Goal: Check status: Check status

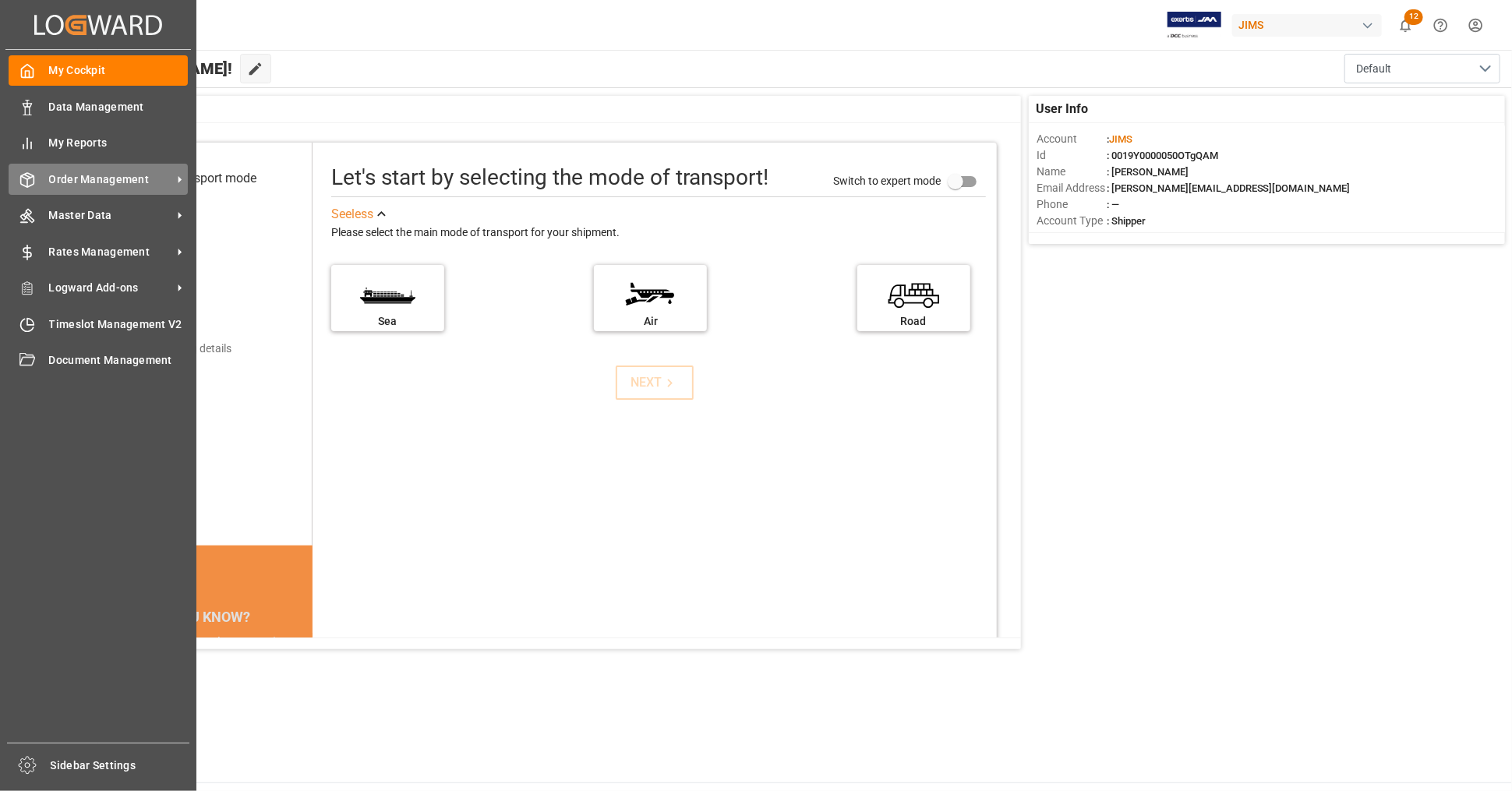
click at [72, 177] on span "Order Management" at bounding box center [111, 180] width 123 height 17
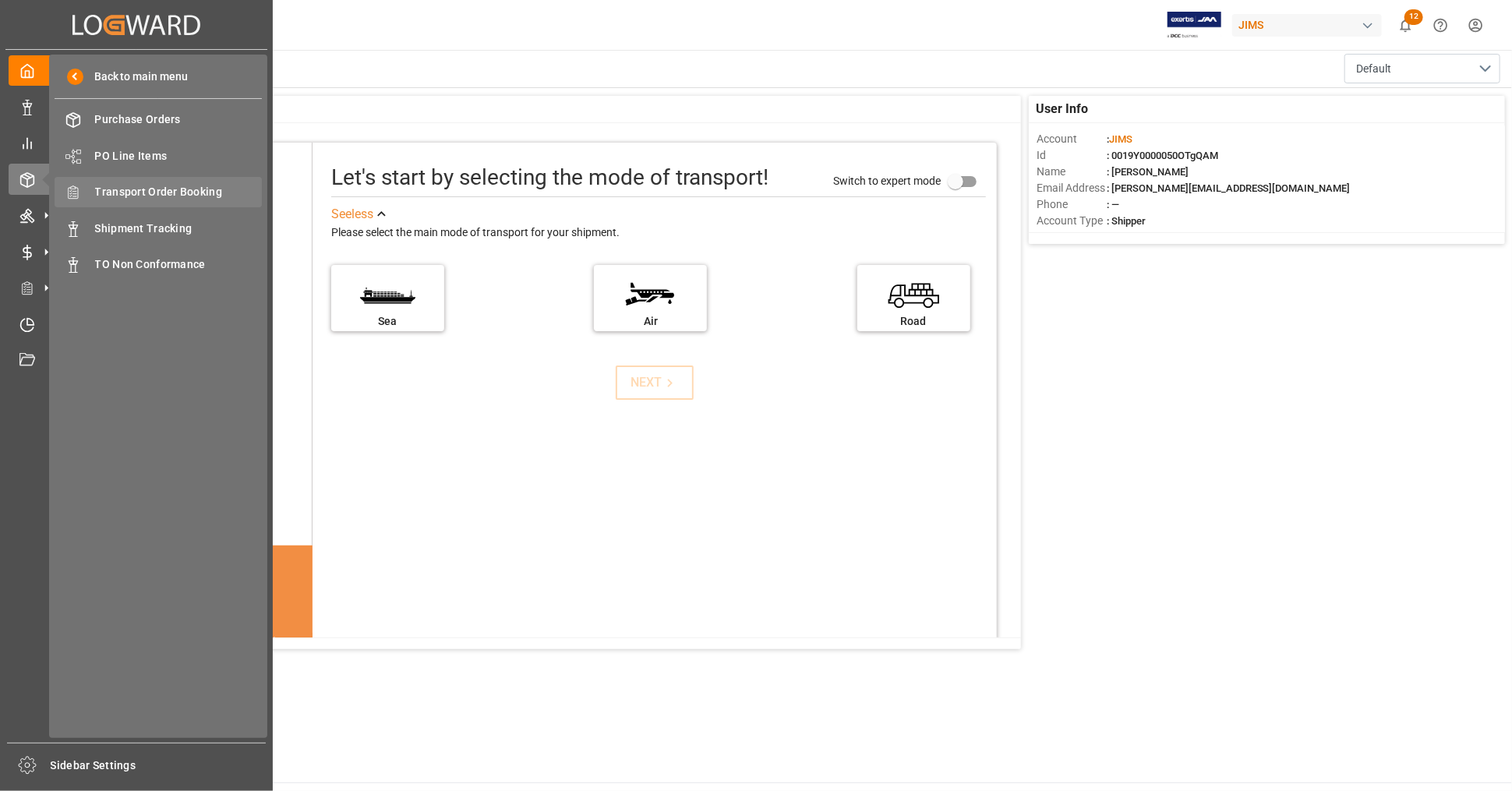
click at [189, 189] on span "Transport Order Booking" at bounding box center [179, 192] width 168 height 17
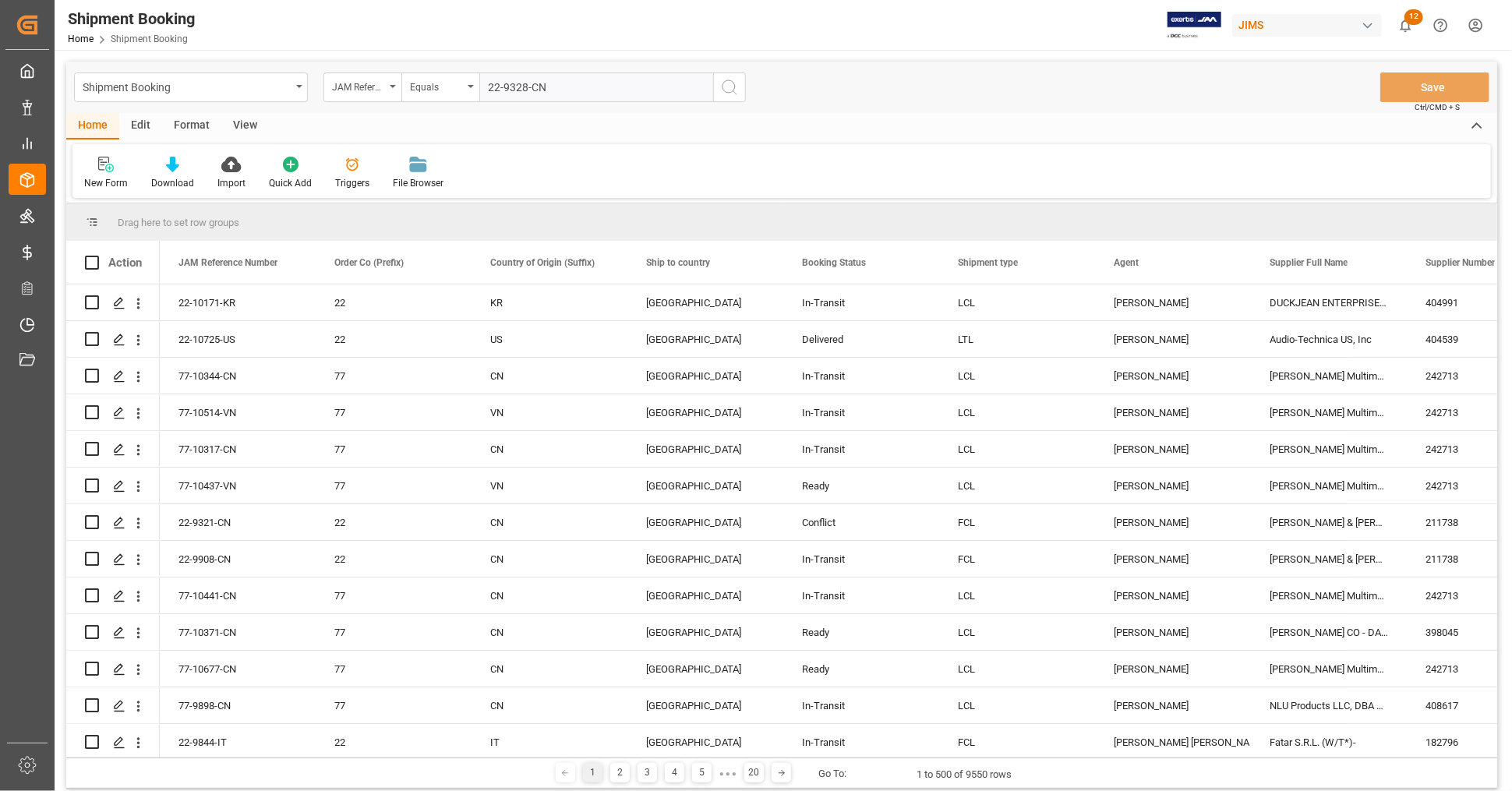
type input "22-9328-CN"
click at [733, 95] on icon "search button" at bounding box center [729, 87] width 18 height 18
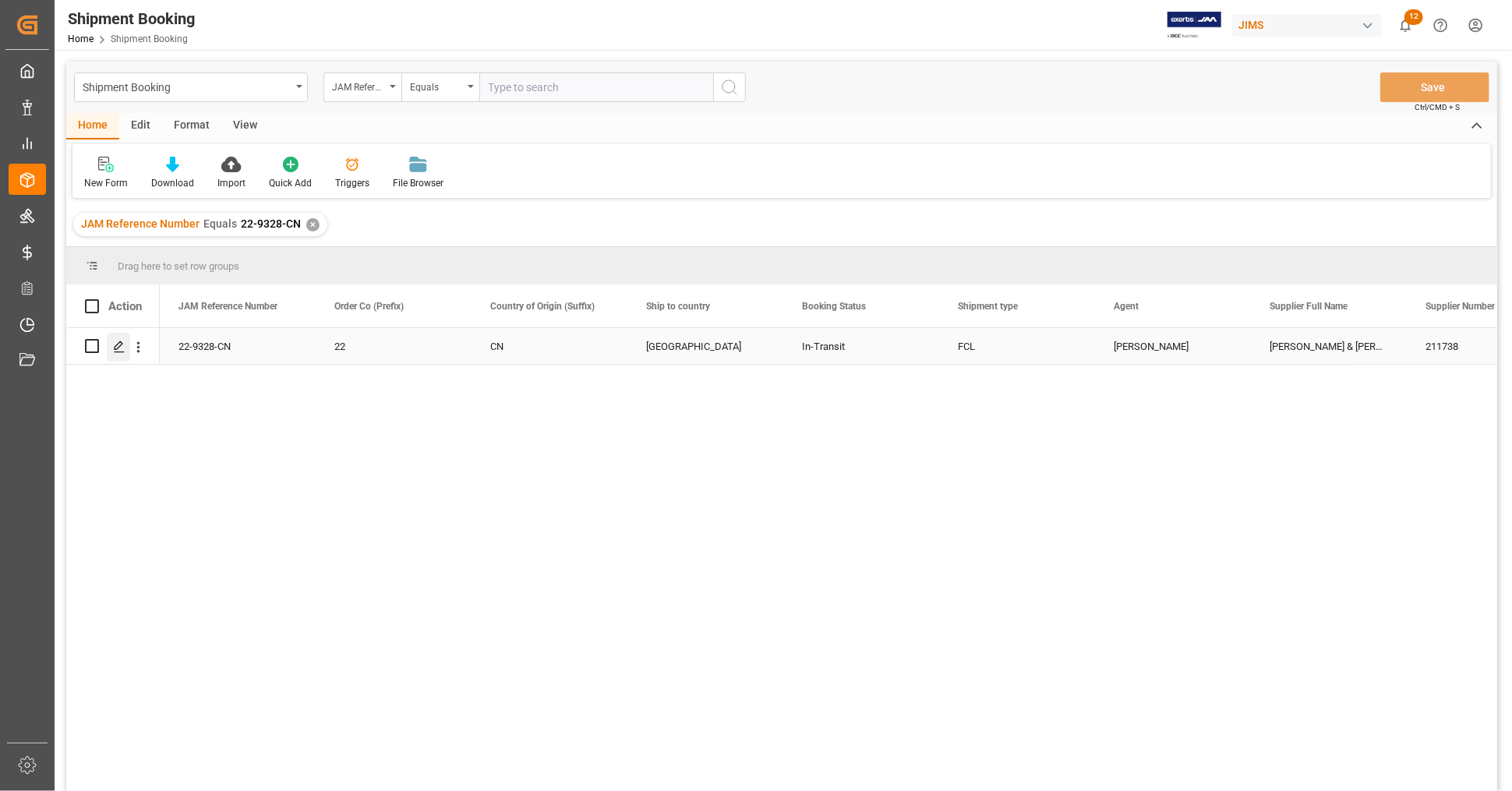
click at [123, 348] on icon "Press SPACE to select this row." at bounding box center [118, 346] width 13 height 13
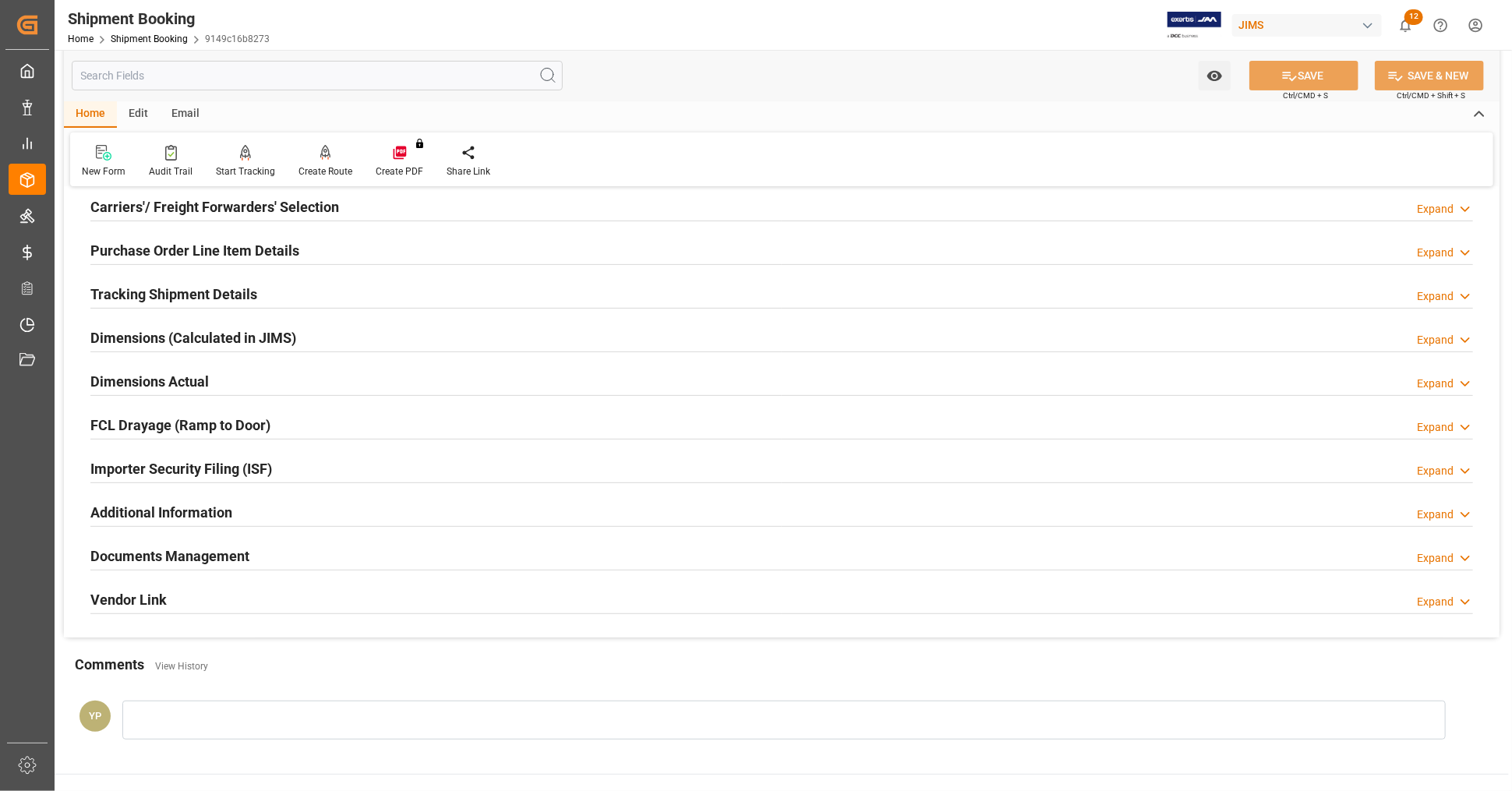
scroll to position [378, 0]
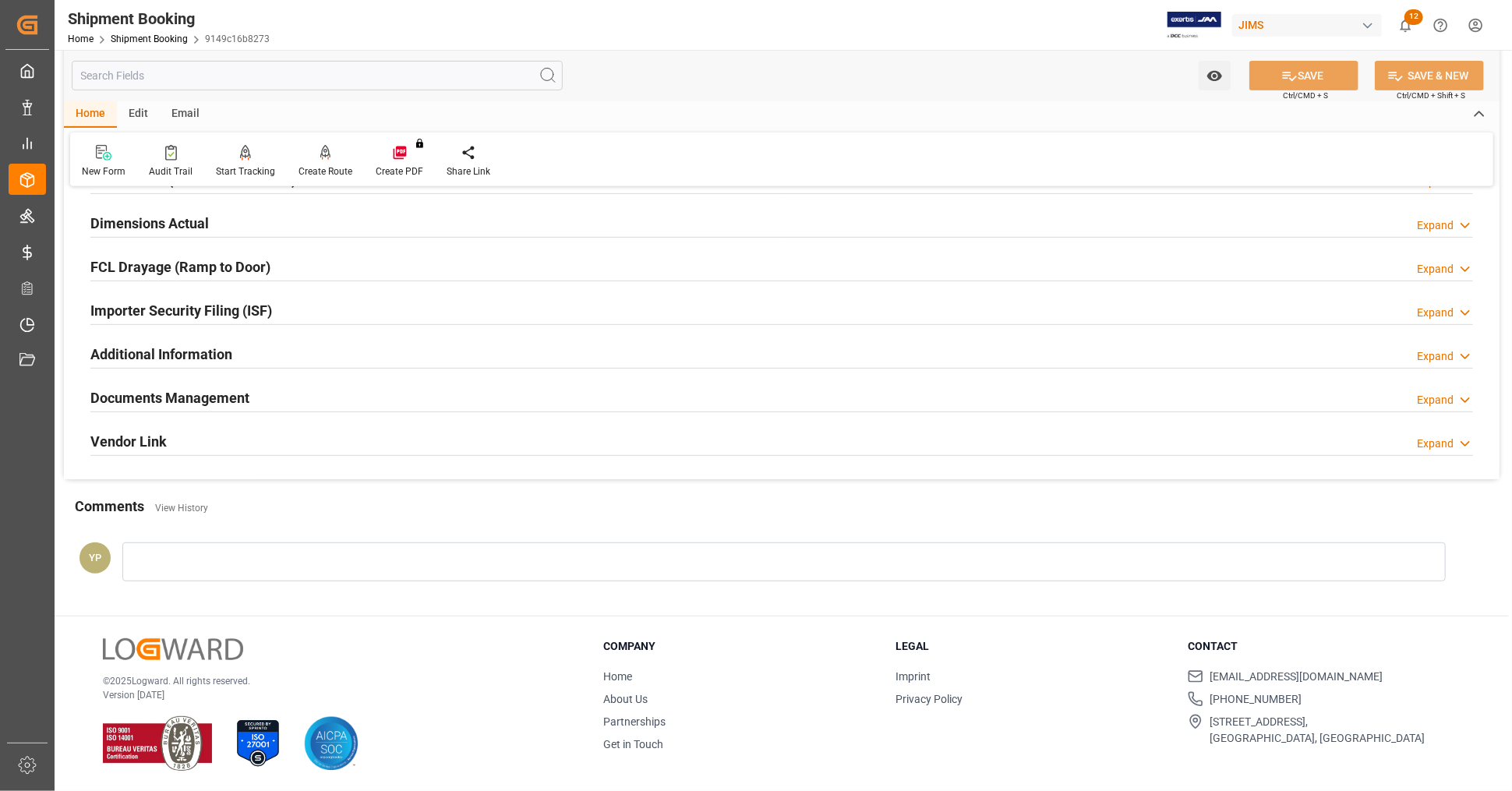
click at [278, 395] on div "Documents Management Expand" at bounding box center [781, 397] width 1383 height 30
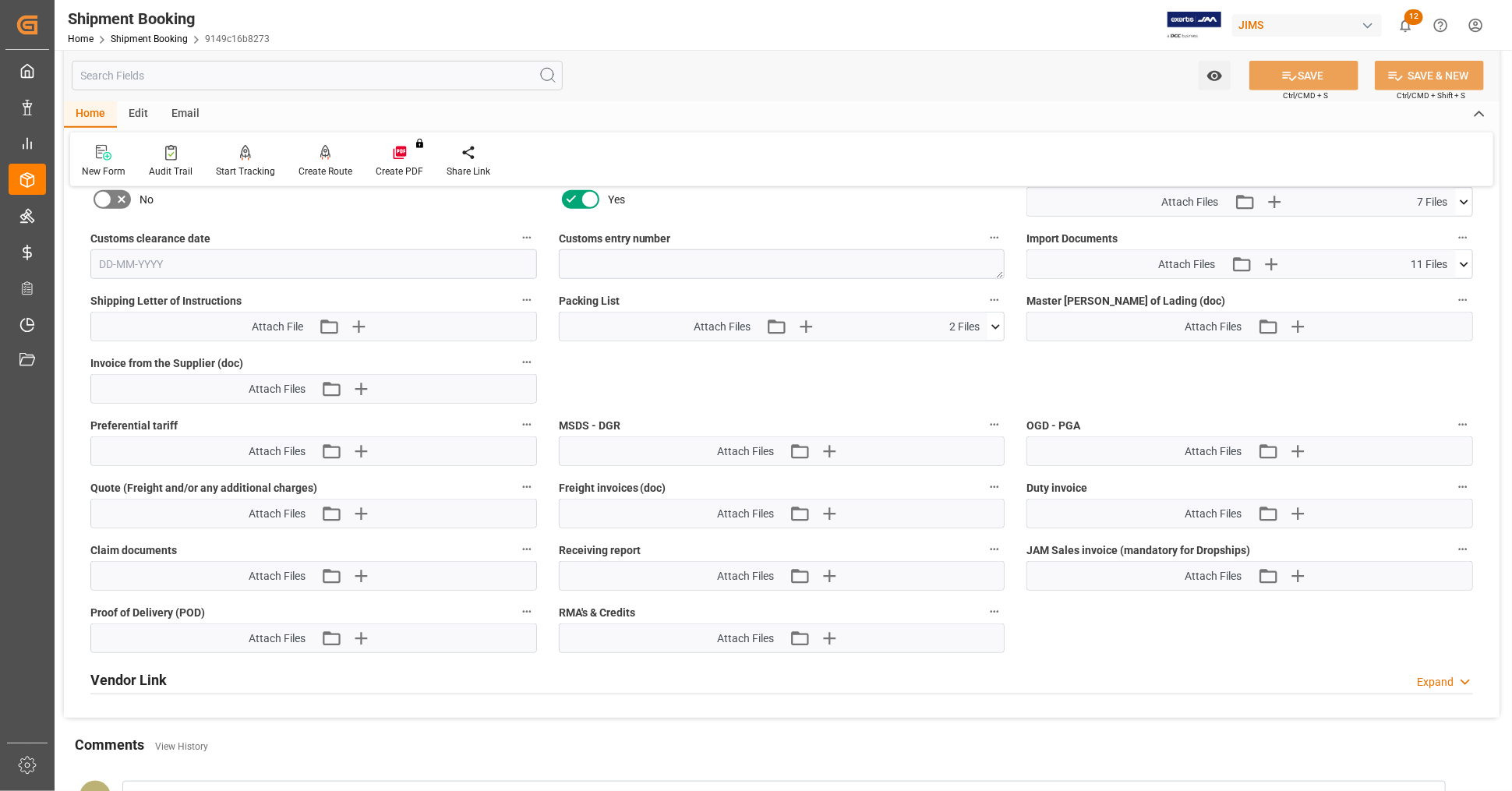
scroll to position [725, 0]
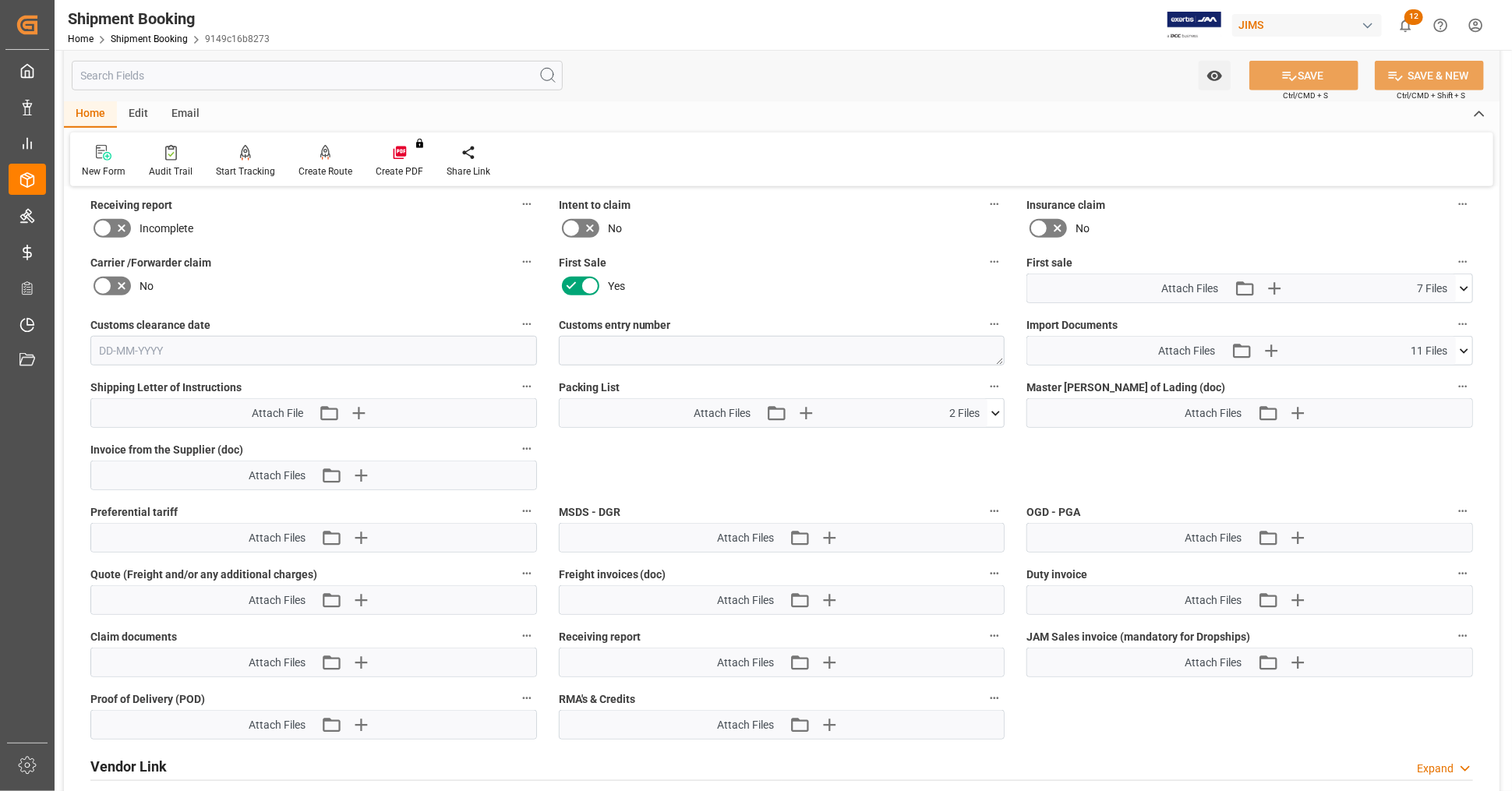
click at [1468, 283] on icon at bounding box center [1464, 289] width 17 height 17
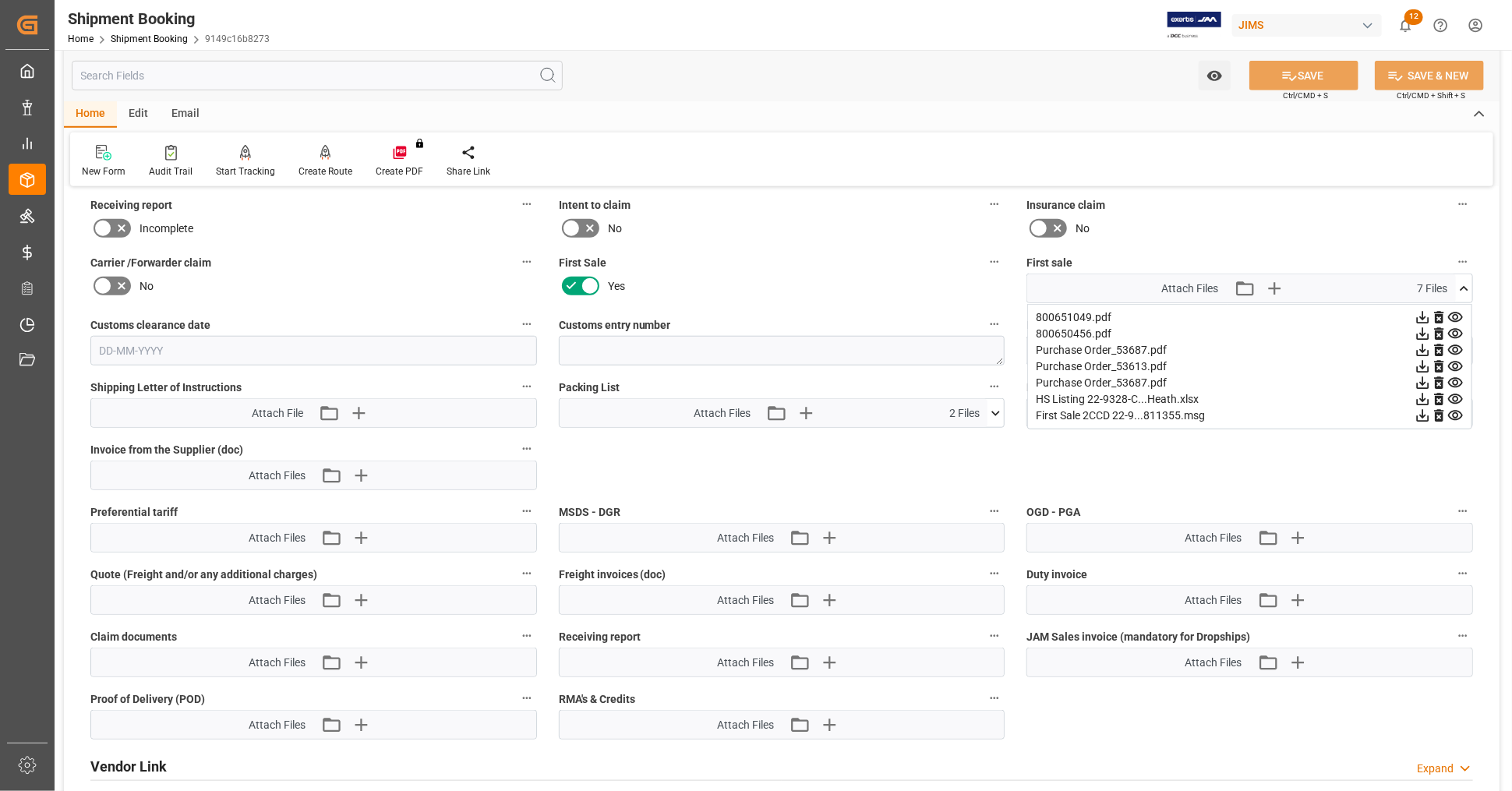
click at [1423, 313] on icon at bounding box center [1423, 318] width 13 height 13
click at [1424, 328] on icon at bounding box center [1423, 334] width 13 height 13
click at [1424, 394] on icon at bounding box center [1423, 400] width 13 height 13
click at [1462, 286] on icon at bounding box center [1464, 289] width 8 height 5
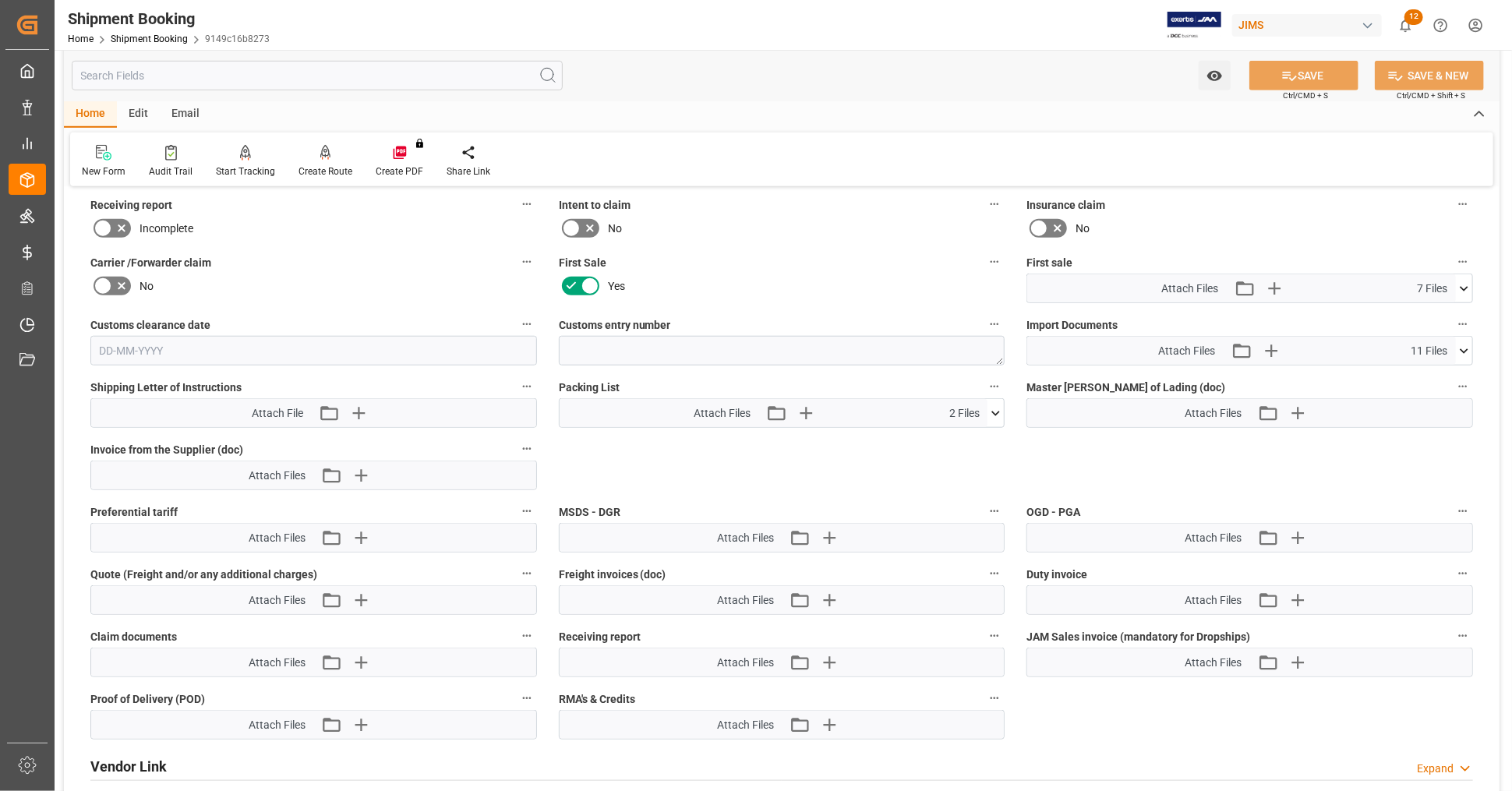
click at [1458, 343] on icon at bounding box center [1464, 351] width 17 height 17
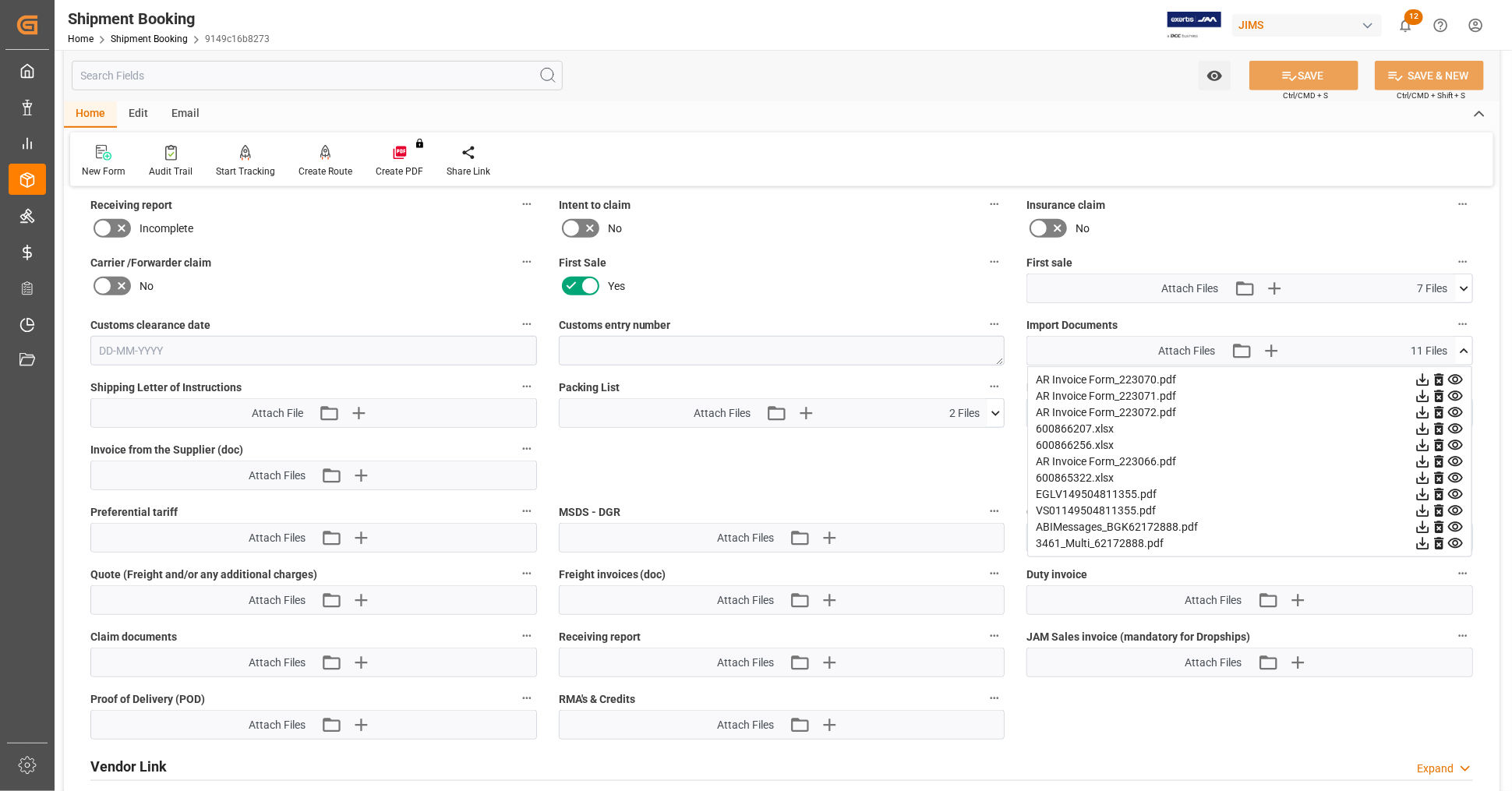
click at [1423, 489] on icon at bounding box center [1423, 495] width 13 height 13
click at [1424, 505] on icon at bounding box center [1423, 511] width 13 height 13
